Goal: Navigation & Orientation: Find specific page/section

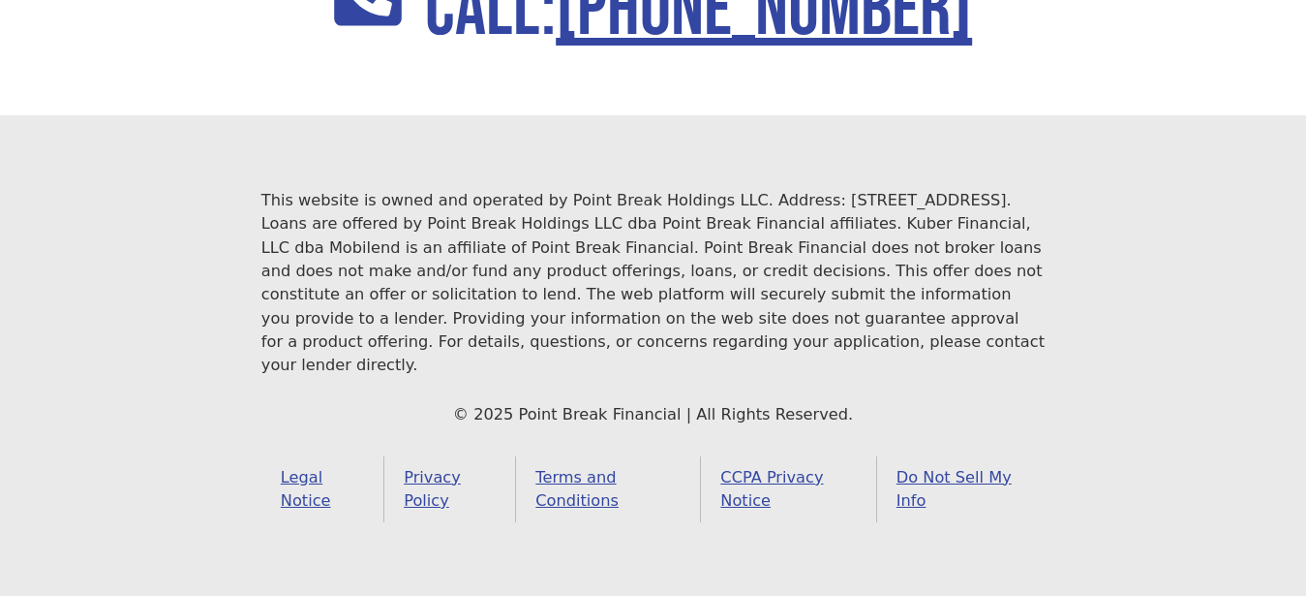
scroll to position [2943, 0]
click at [565, 479] on link "Terms and Conditions" at bounding box center [608, 489] width 185 height 67
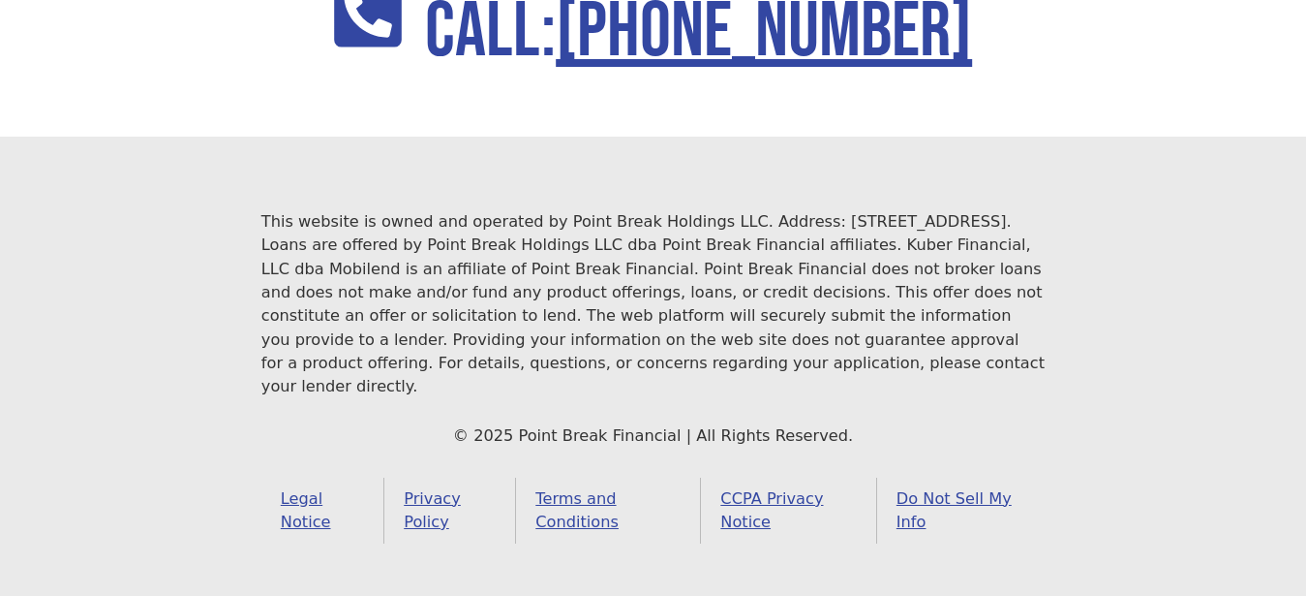
scroll to position [2943, 0]
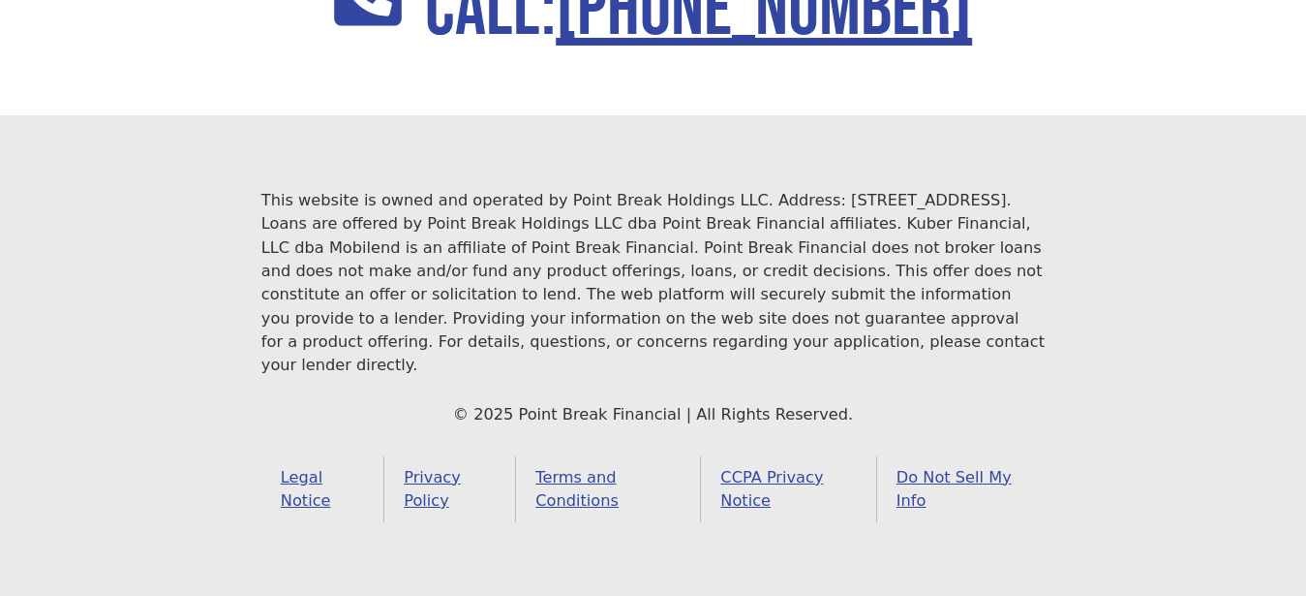
click at [547, 474] on link "Terms and Conditions" at bounding box center [608, 489] width 185 height 67
